Goal: Task Accomplishment & Management: Use online tool/utility

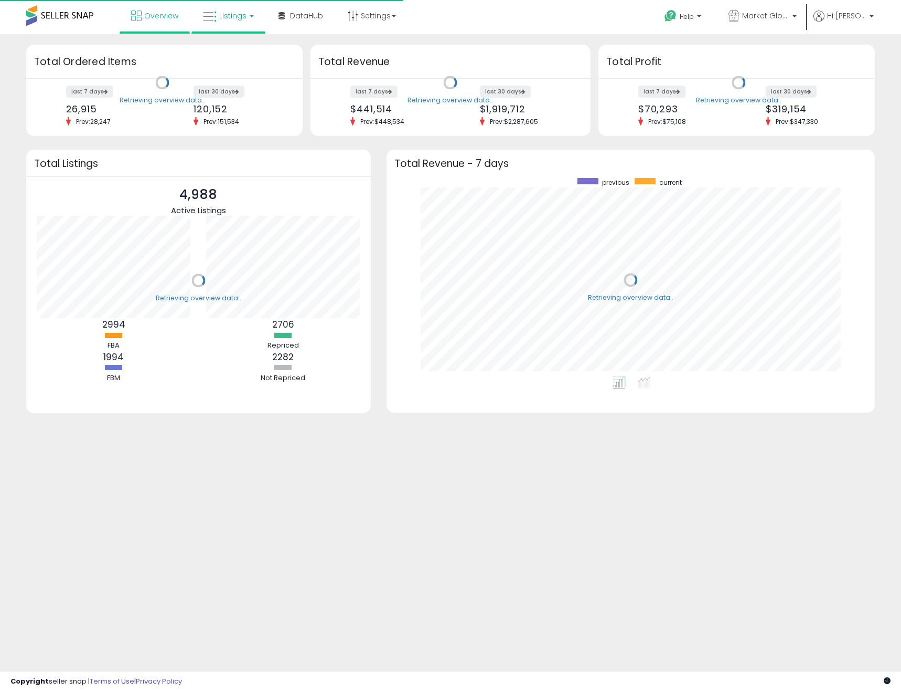
click at [222, 10] on span "Listings" at bounding box center [232, 15] width 27 height 10
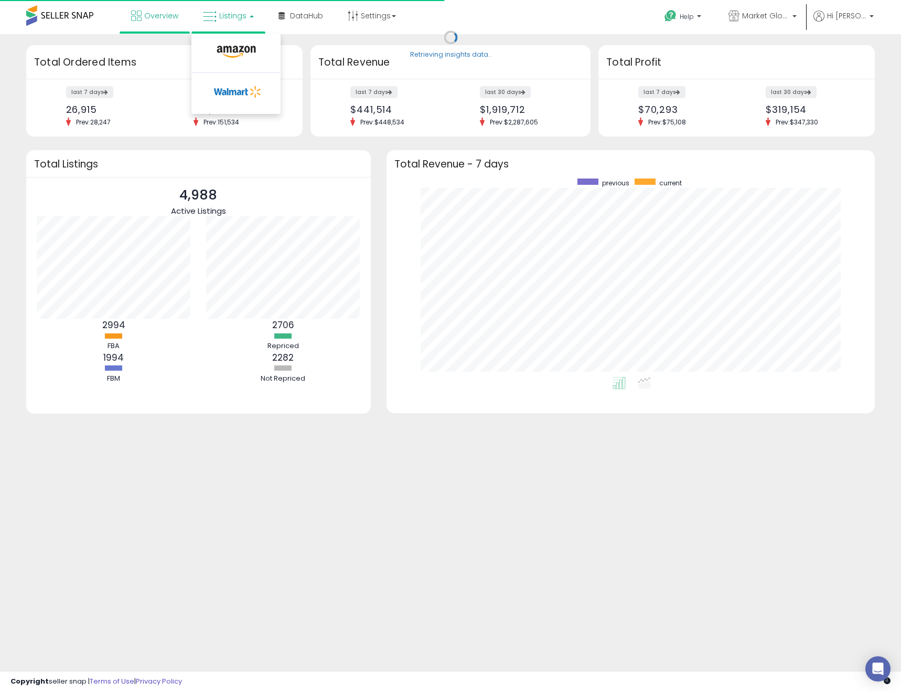
scroll to position [198, 468]
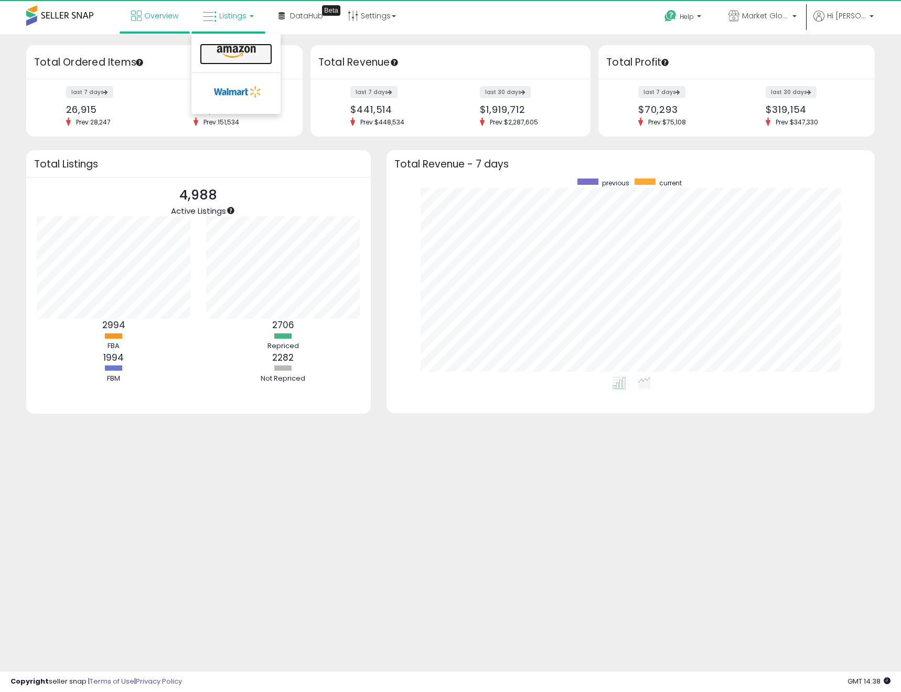
click at [222, 55] on icon at bounding box center [237, 52] width 46 height 14
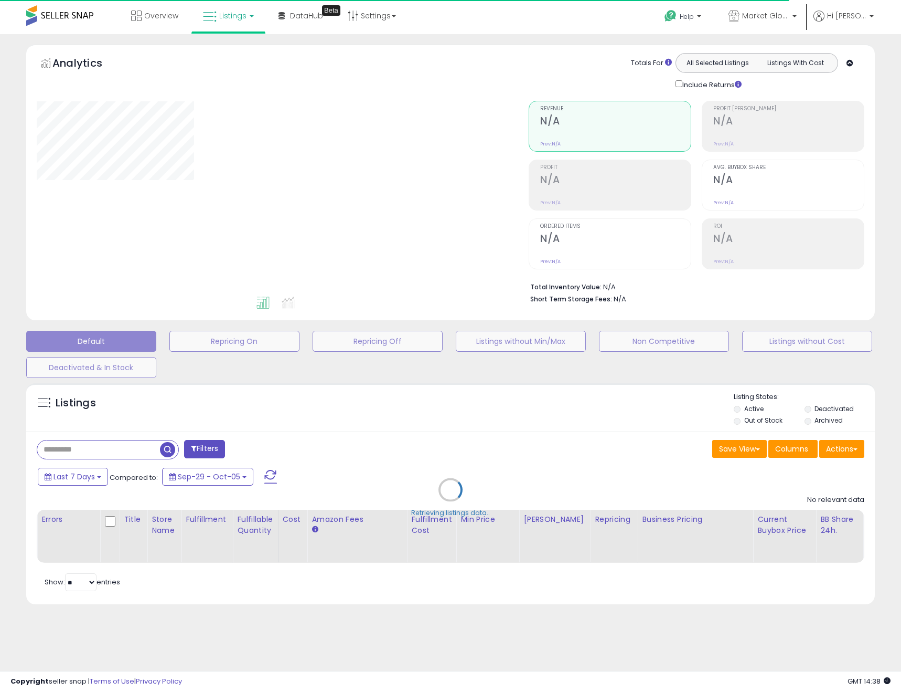
click at [852, 456] on div "Retrieving listings data.." at bounding box center [450, 497] width 865 height 239
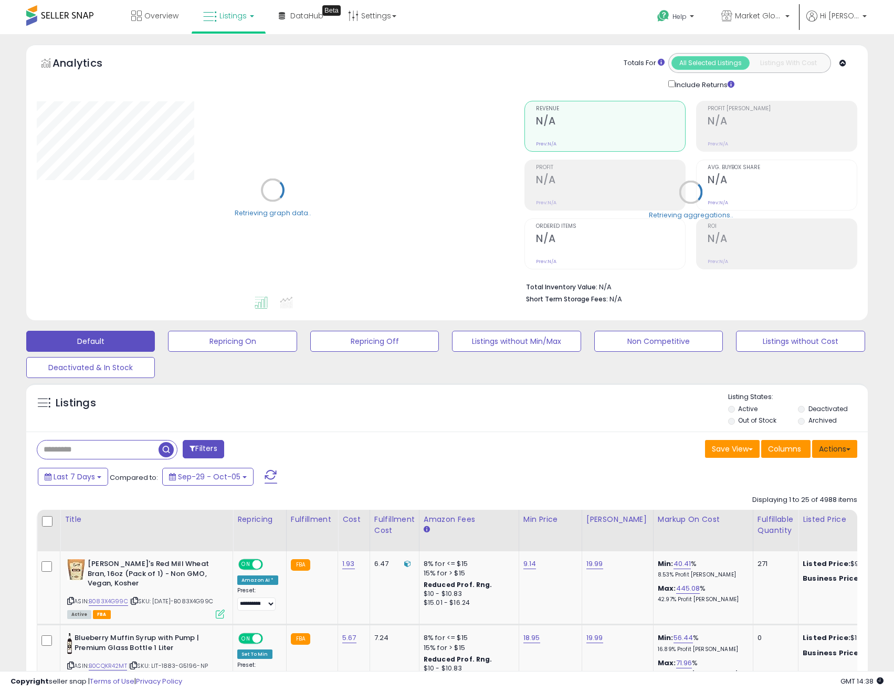
click at [850, 448] on button "Actions" at bounding box center [834, 449] width 45 height 18
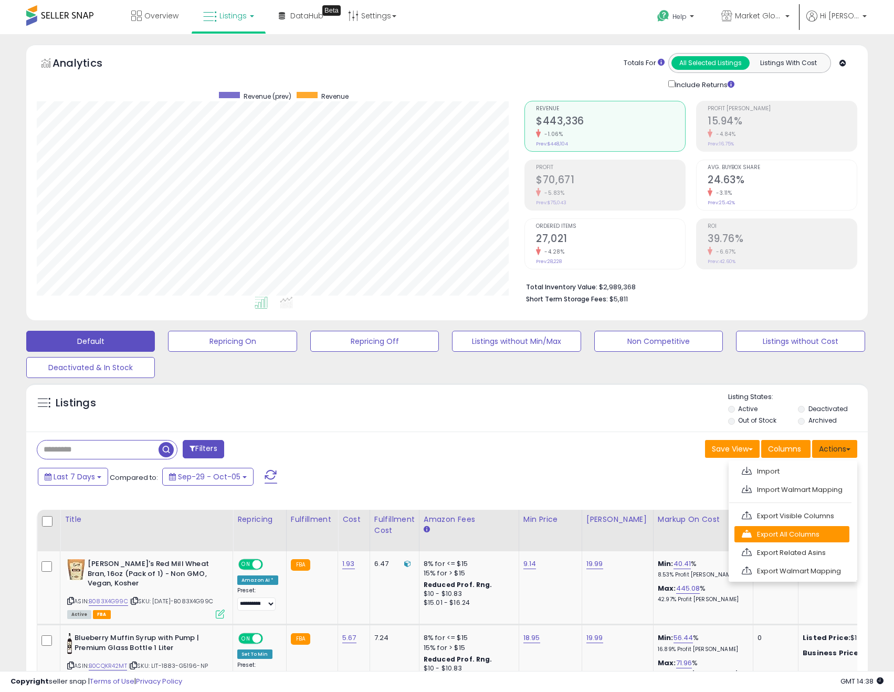
scroll to position [215, 488]
click at [808, 537] on link "Export All Columns" at bounding box center [791, 534] width 115 height 16
